Goal: Information Seeking & Learning: Learn about a topic

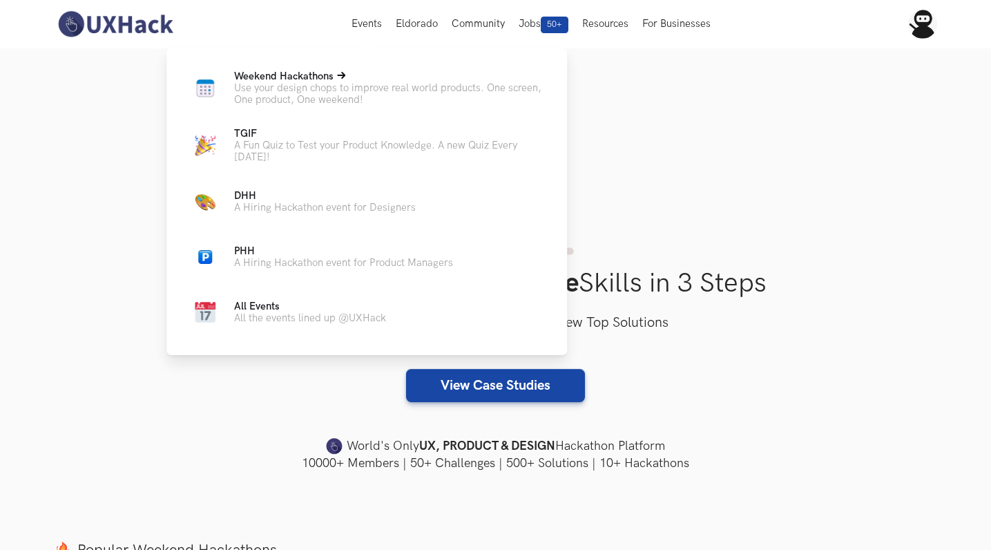
click at [271, 73] on span "Weekend Hackathons Live" at bounding box center [283, 76] width 99 height 12
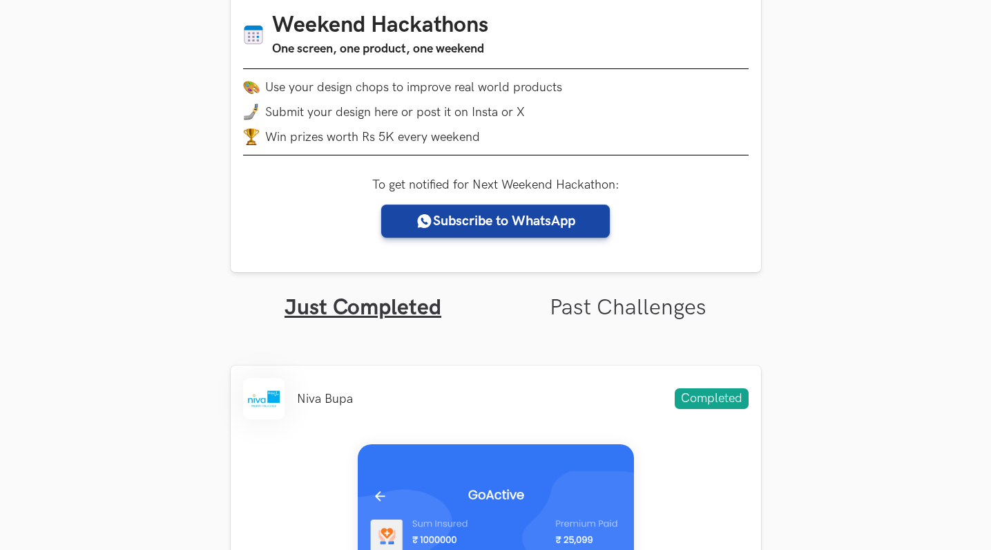
scroll to position [244, 0]
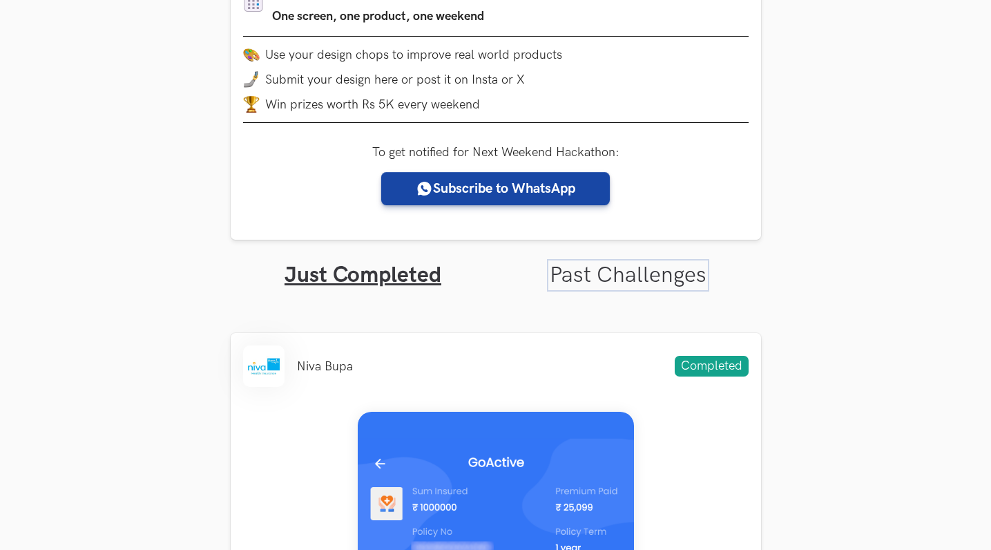
click at [586, 277] on link "Past Challenges" at bounding box center [628, 275] width 157 height 27
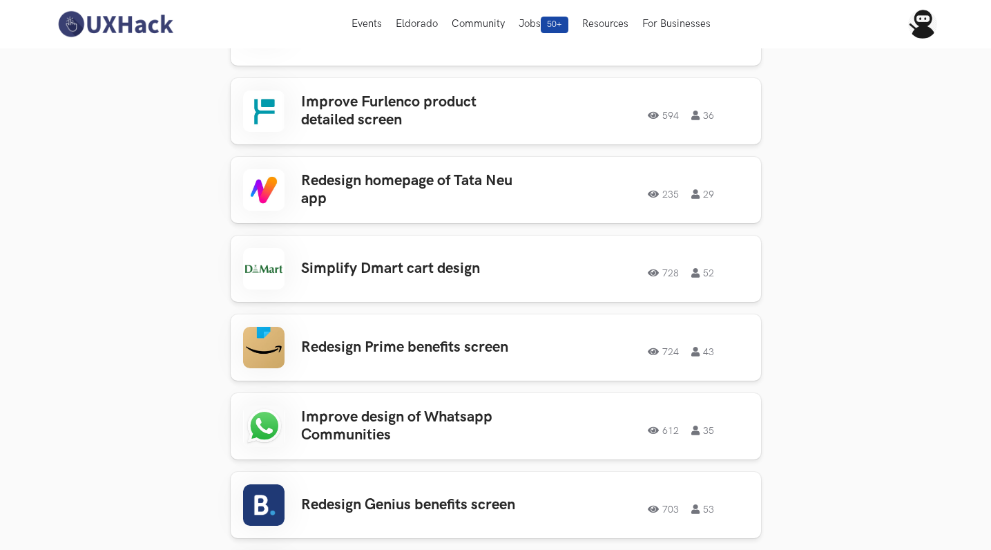
scroll to position [1037, 0]
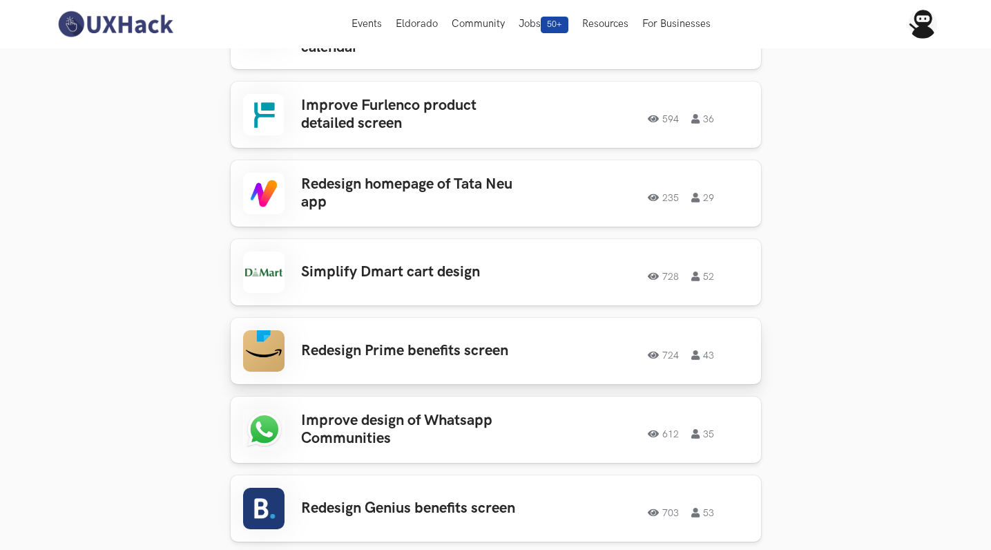
click at [388, 342] on h3 "Redesign Prime benefits screen" at bounding box center [408, 351] width 215 height 18
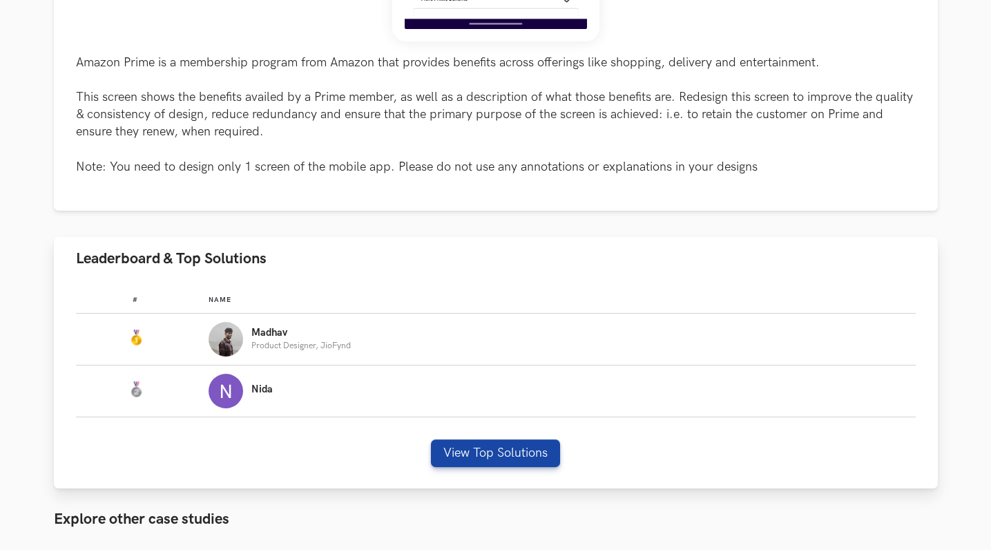
scroll to position [651, 0]
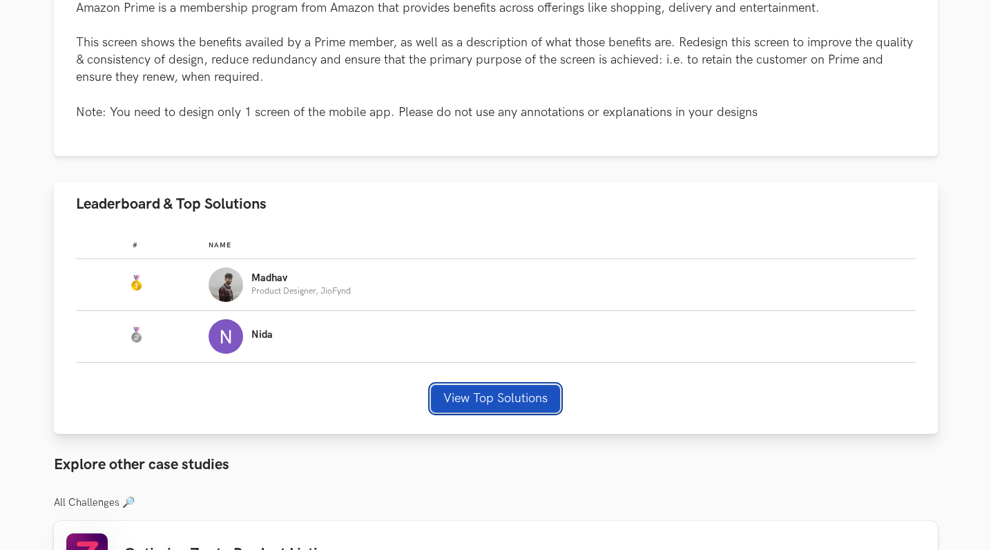
click at [485, 401] on button "View Top Solutions" at bounding box center [495, 399] width 129 height 28
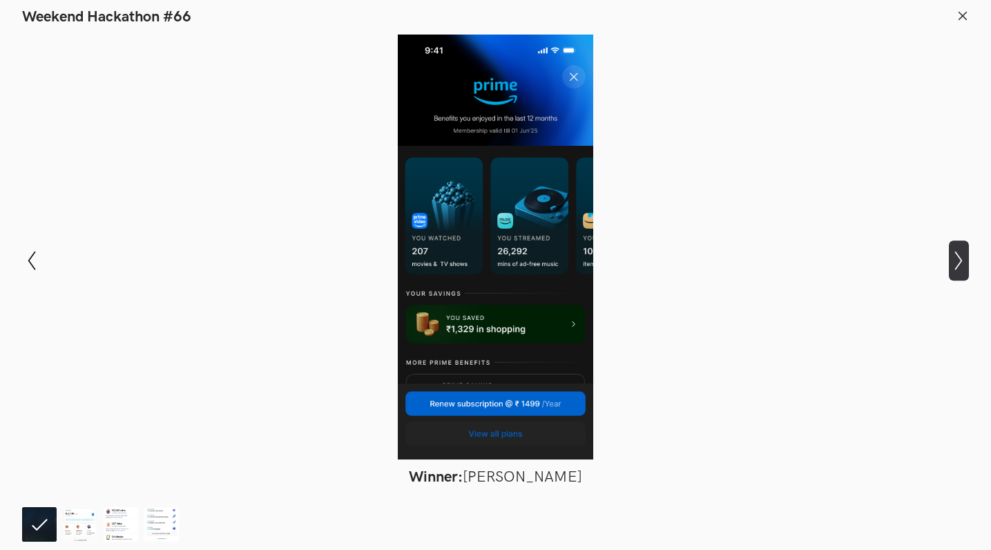
click at [959, 268] on icon "Show next slide" at bounding box center [959, 261] width 20 height 20
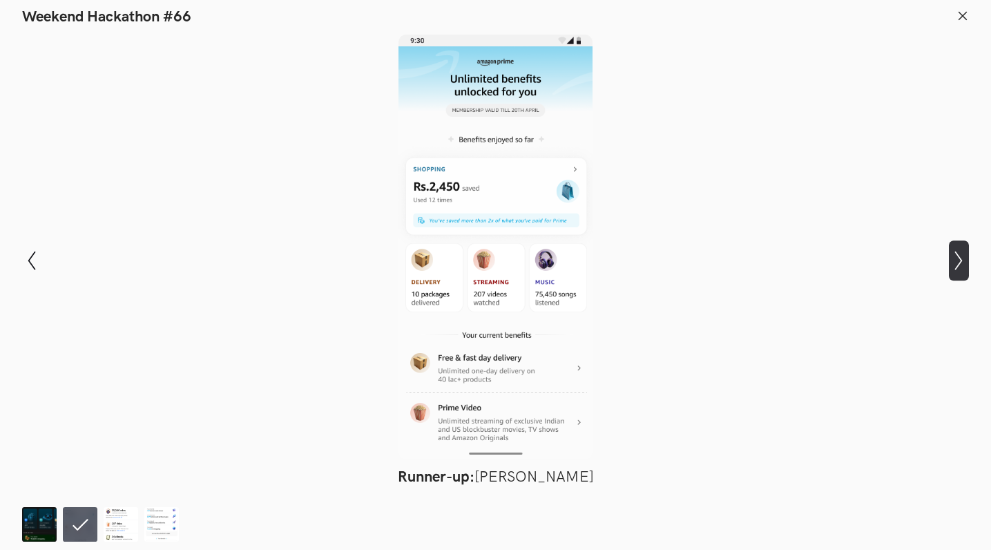
click at [959, 268] on icon "Show next slide" at bounding box center [959, 261] width 20 height 20
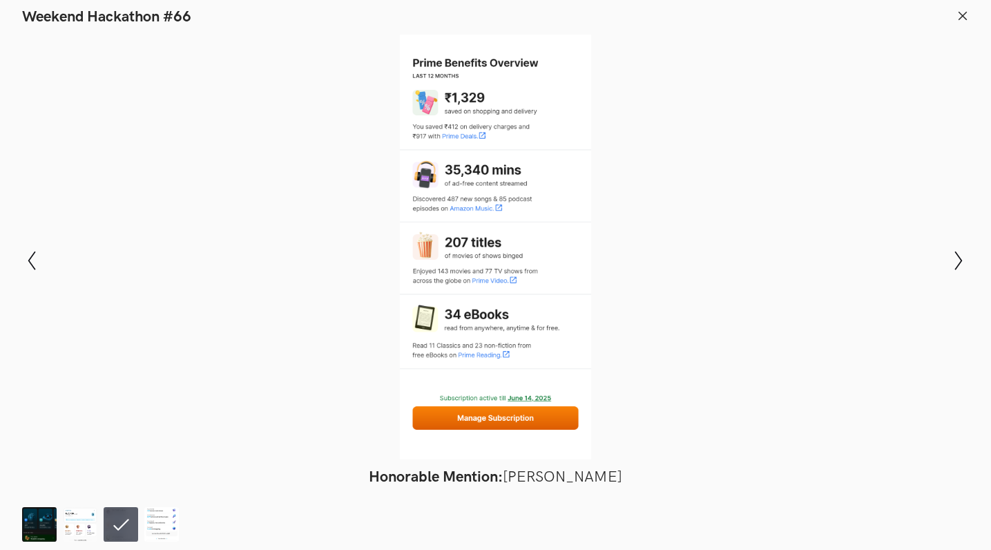
scroll to position [693, 0]
click at [963, 265] on icon "Show next slide" at bounding box center [959, 261] width 20 height 20
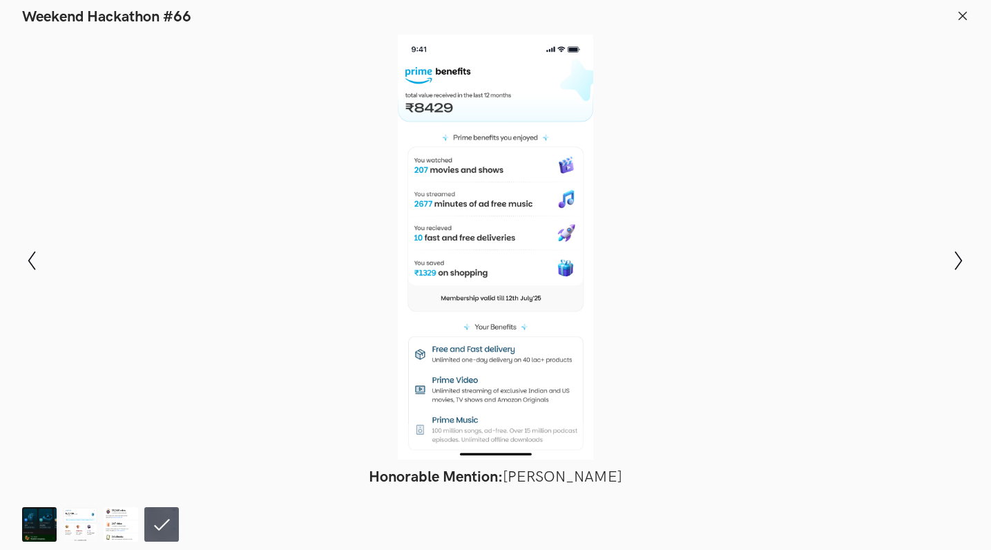
click at [960, 15] on icon at bounding box center [963, 16] width 12 height 12
